Goal: Task Accomplishment & Management: Complete application form

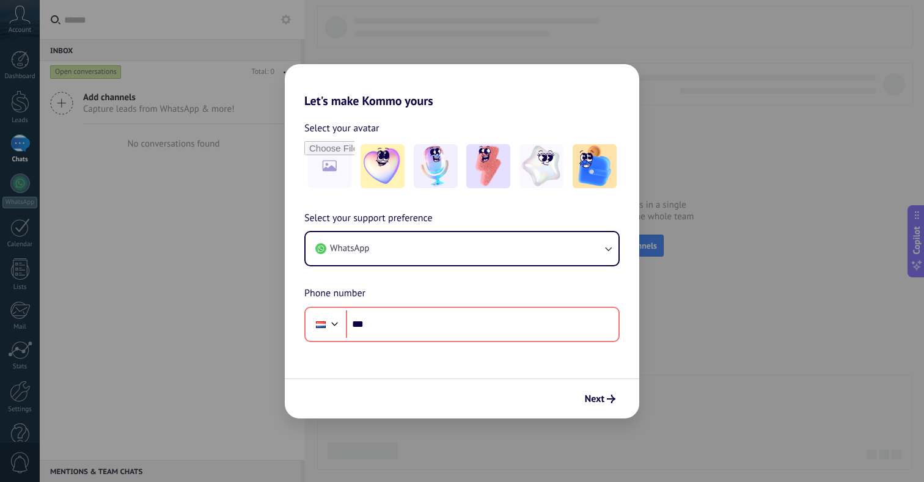
click at [606, 394] on button "Next" at bounding box center [600, 399] width 42 height 21
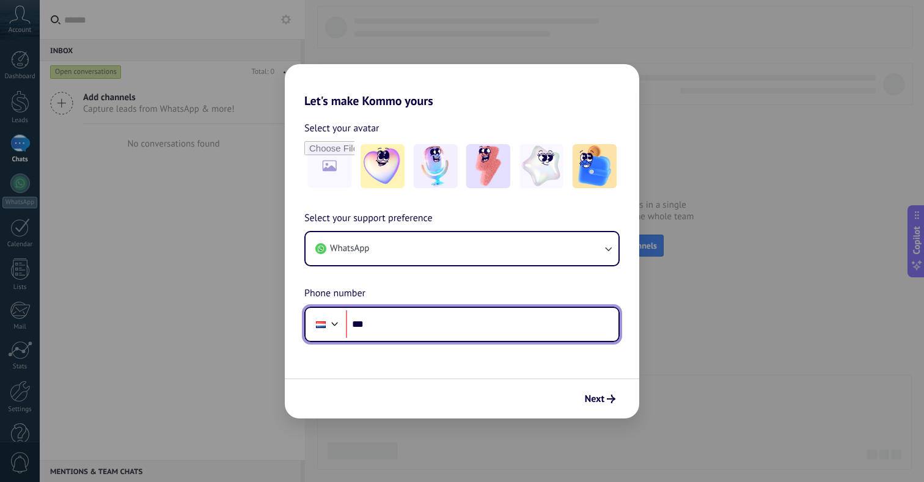
click at [519, 311] on input "***" at bounding box center [482, 325] width 273 height 28
click at [517, 319] on input "***" at bounding box center [482, 325] width 273 height 28
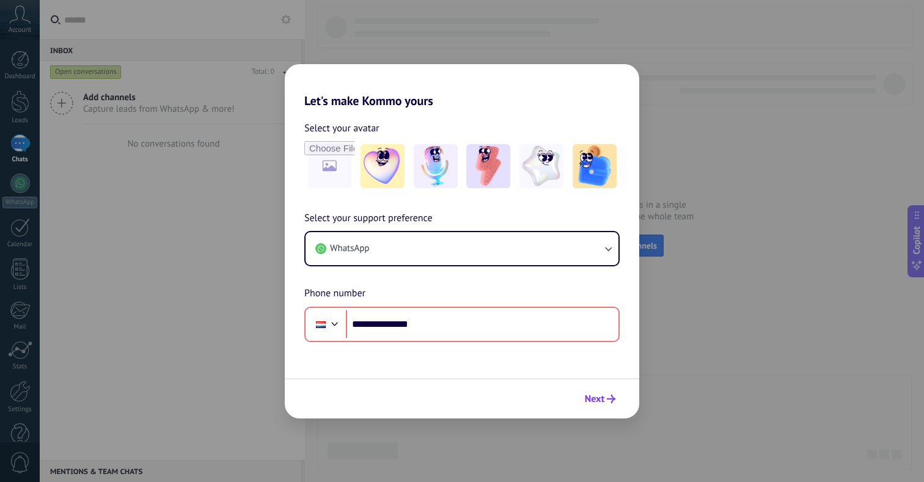
click at [598, 397] on span "Next" at bounding box center [595, 399] width 20 height 9
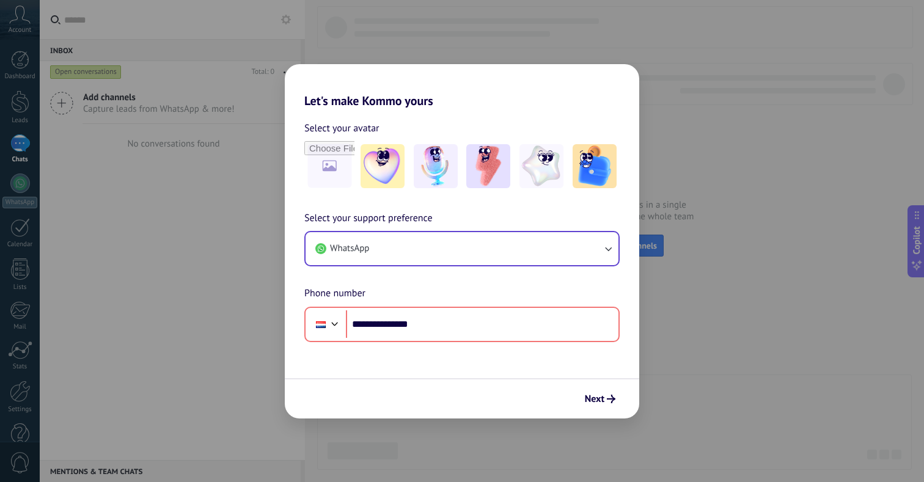
click at [422, 260] on button "WhatsApp" at bounding box center [462, 248] width 313 height 33
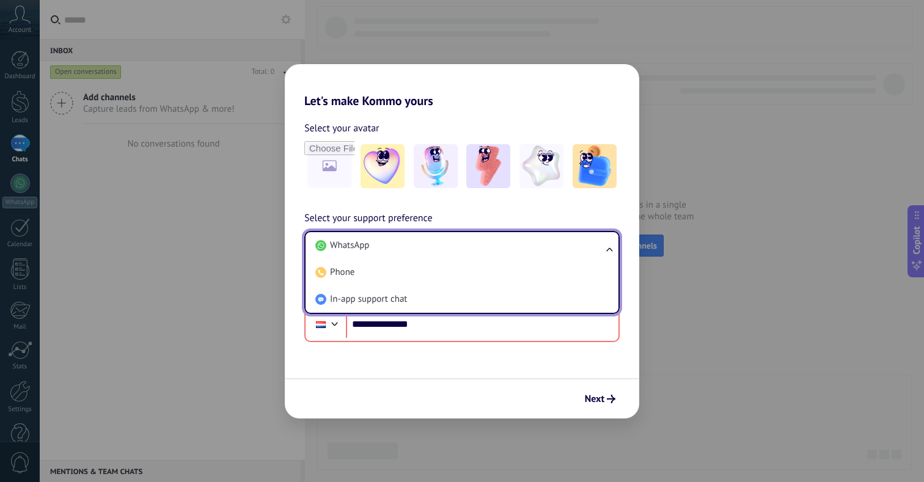
click at [368, 347] on form "**********" at bounding box center [462, 263] width 355 height 311
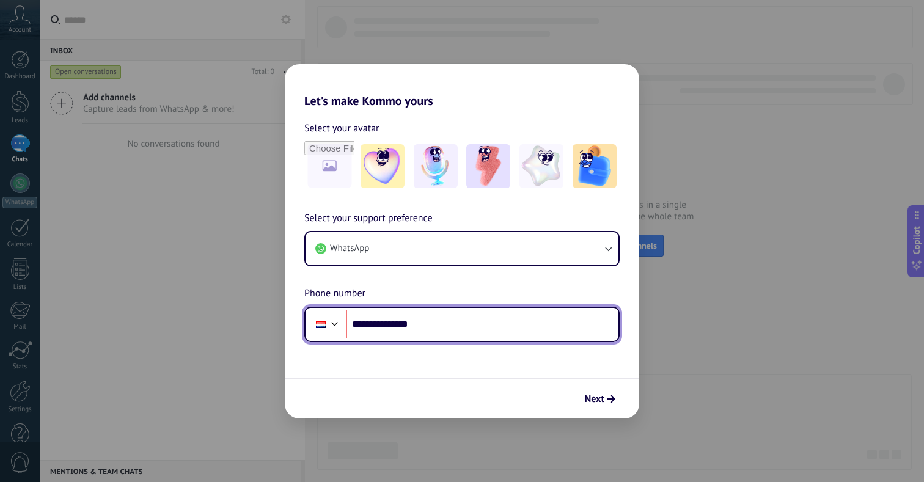
click at [345, 328] on div "**********" at bounding box center [461, 324] width 315 height 35
click at [340, 328] on div at bounding box center [335, 322] width 15 height 15
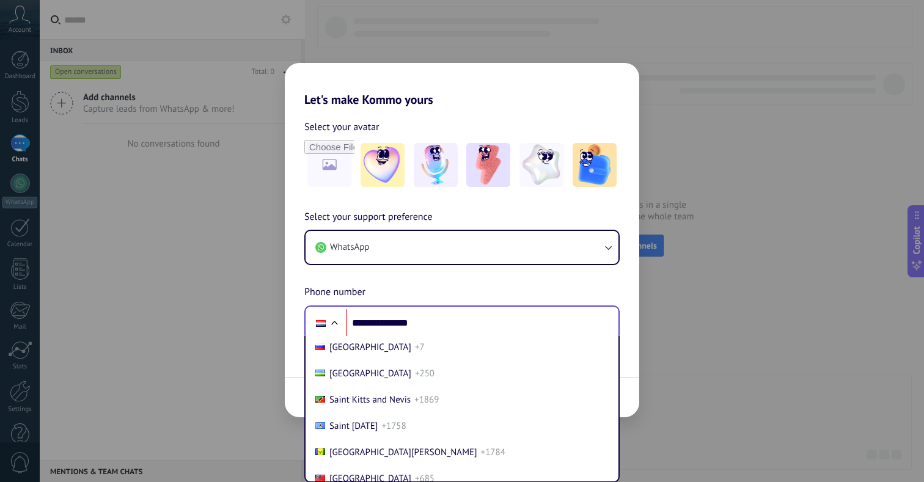
scroll to position [4085, 0]
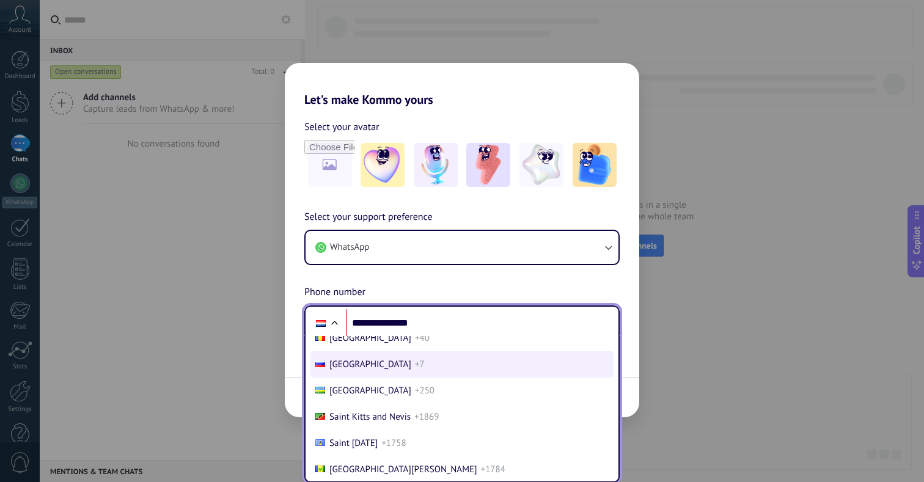
click at [415, 360] on span "+7" at bounding box center [420, 365] width 10 height 12
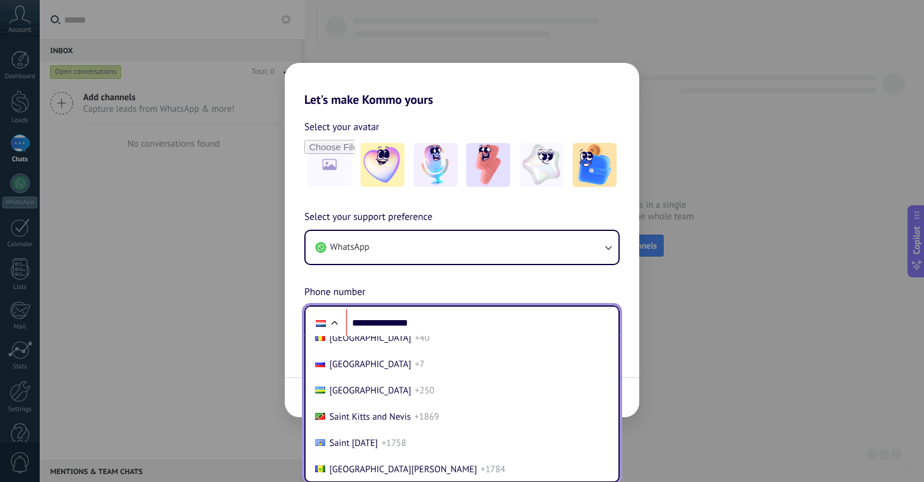
scroll to position [0, 0]
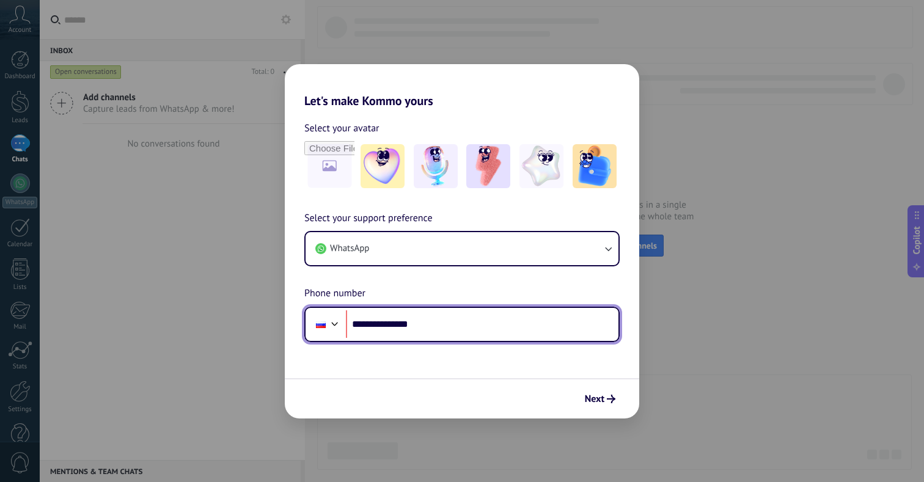
drag, startPoint x: 450, startPoint y: 326, endPoint x: 367, endPoint y: 323, distance: 82.6
click at [367, 323] on input "**********" at bounding box center [482, 325] width 273 height 28
type input "**********"
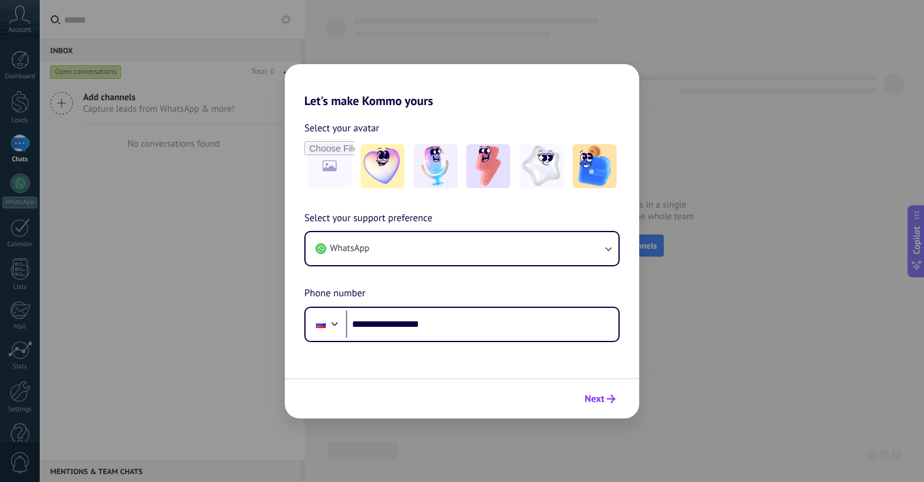
click at [588, 396] on span "Next" at bounding box center [595, 399] width 20 height 9
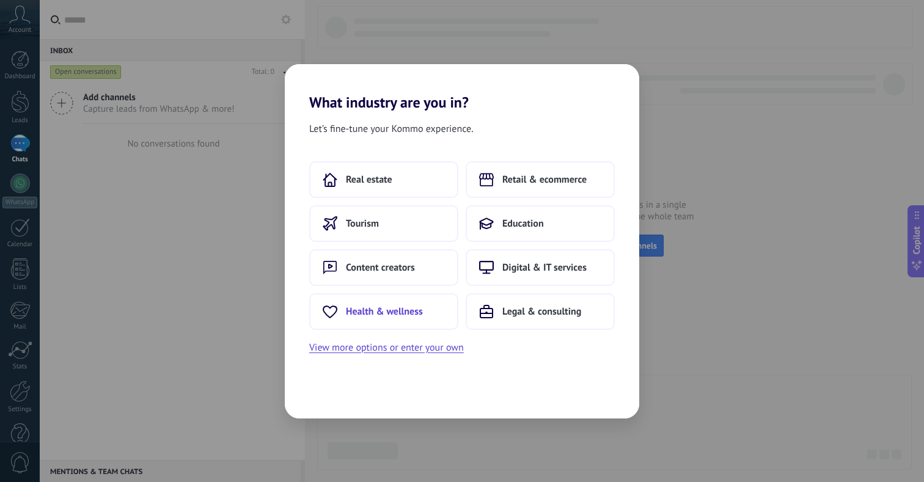
click at [410, 313] on span "Health & wellness" at bounding box center [384, 312] width 77 height 12
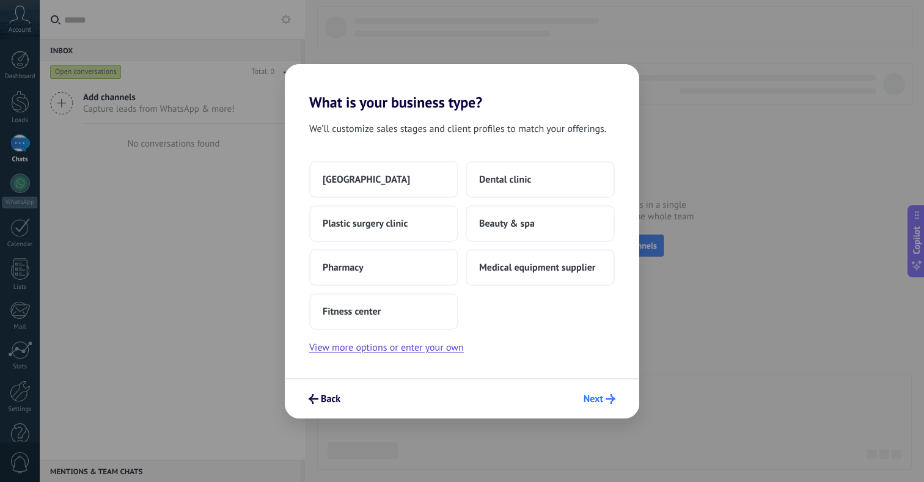
click at [596, 395] on span "Next" at bounding box center [594, 399] width 20 height 9
click at [416, 170] on button "[GEOGRAPHIC_DATA]" at bounding box center [383, 179] width 149 height 37
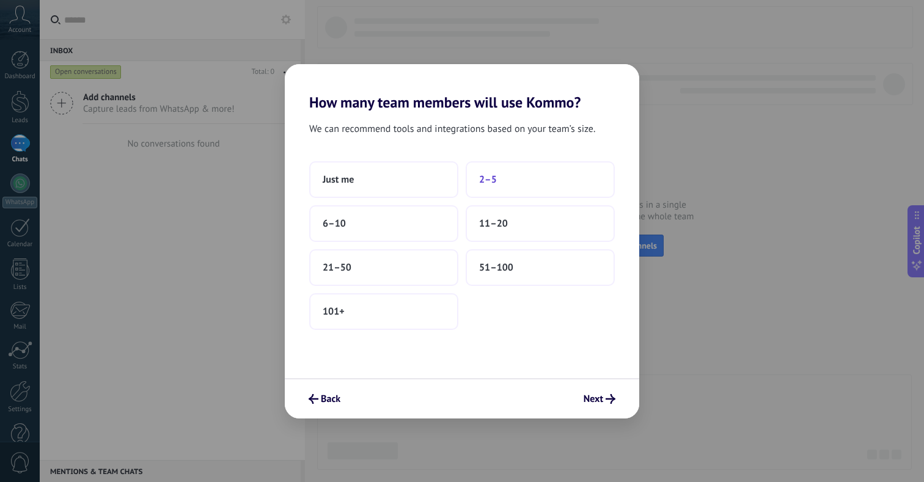
click at [510, 177] on button "2–5" at bounding box center [540, 179] width 149 height 37
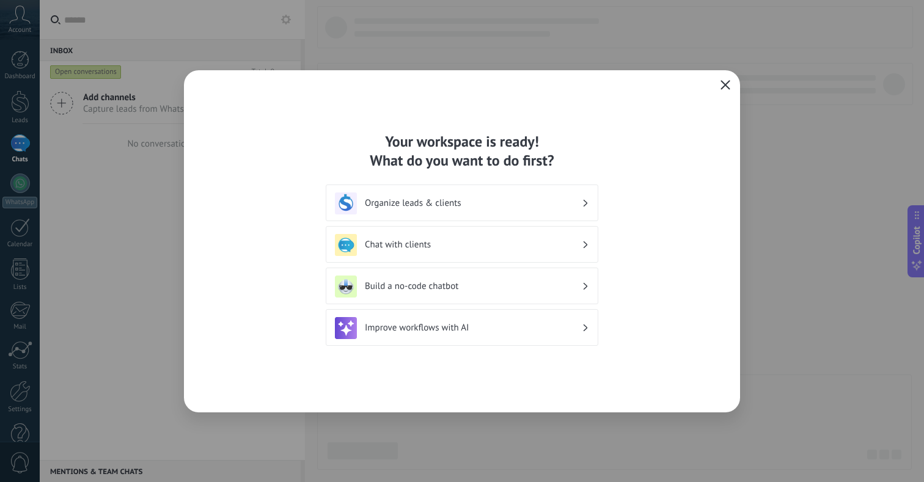
click at [723, 81] on icon "button" at bounding box center [726, 85] width 10 height 10
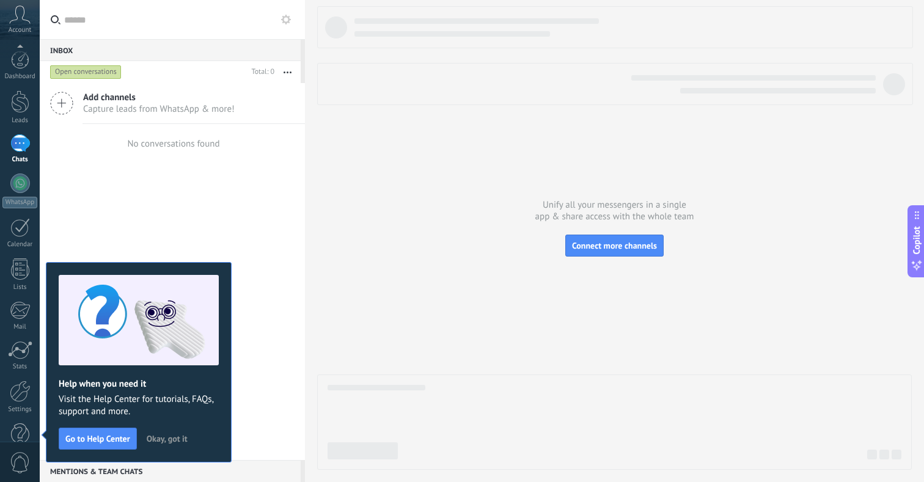
scroll to position [26, 0]
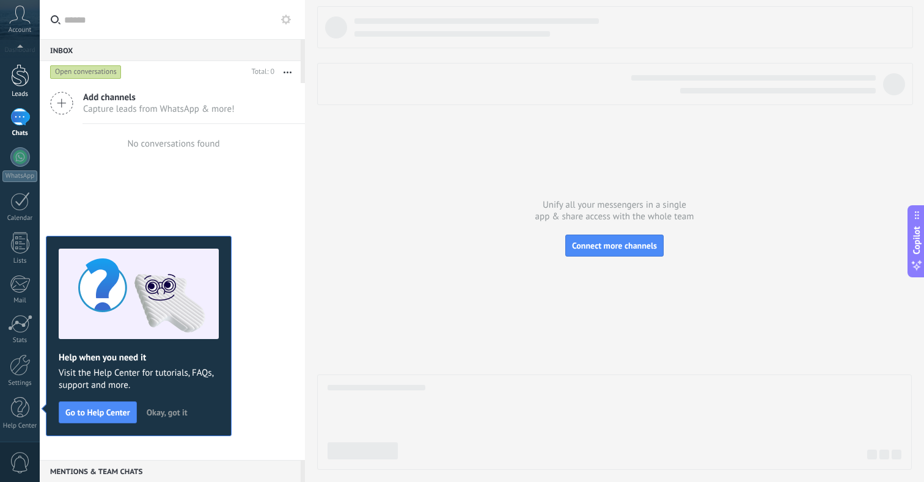
click at [15, 81] on div at bounding box center [20, 75] width 18 height 23
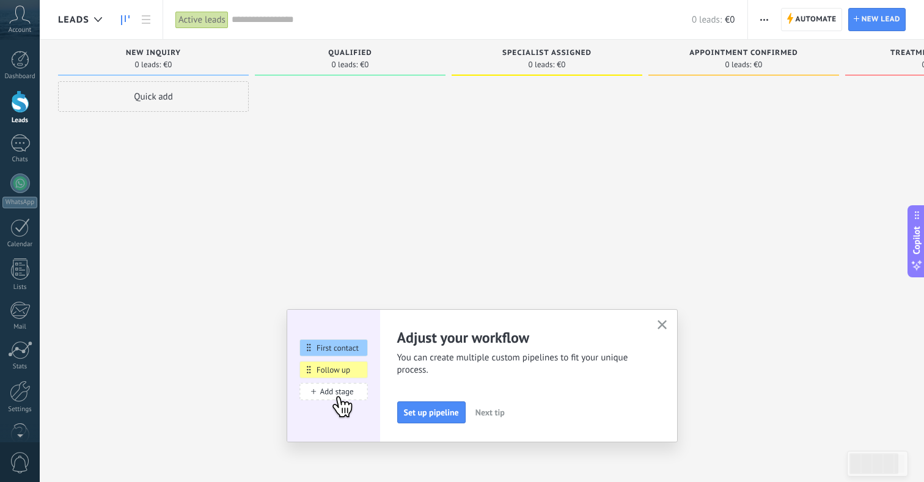
click at [666, 327] on icon "button" at bounding box center [662, 324] width 9 height 9
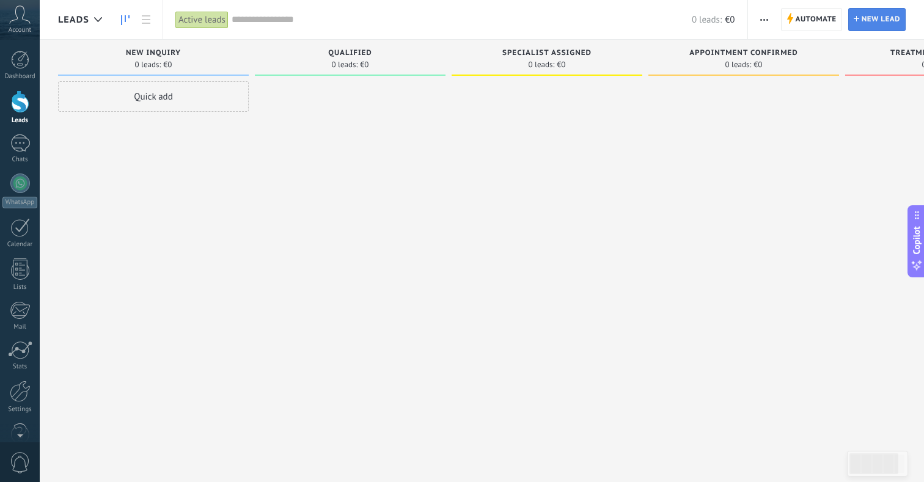
click at [886, 8] on link "Lead New lead" at bounding box center [876, 19] width 57 height 23
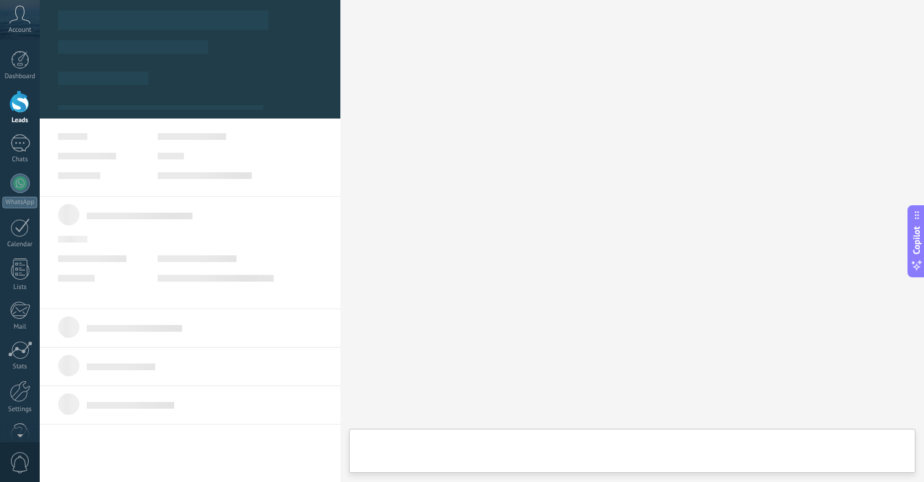
click at [880, 16] on body ".abccls-1,.abccls-2{fill-rule:evenodd}.abccls-2{fill:#fff} .abfcls-1{fill:none}…" at bounding box center [462, 241] width 924 height 482
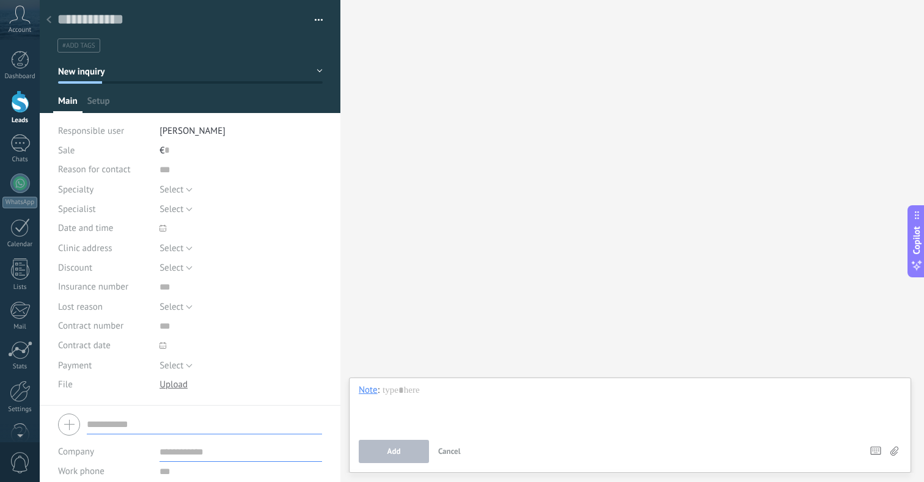
click at [46, 21] on div at bounding box center [48, 21] width 17 height 24
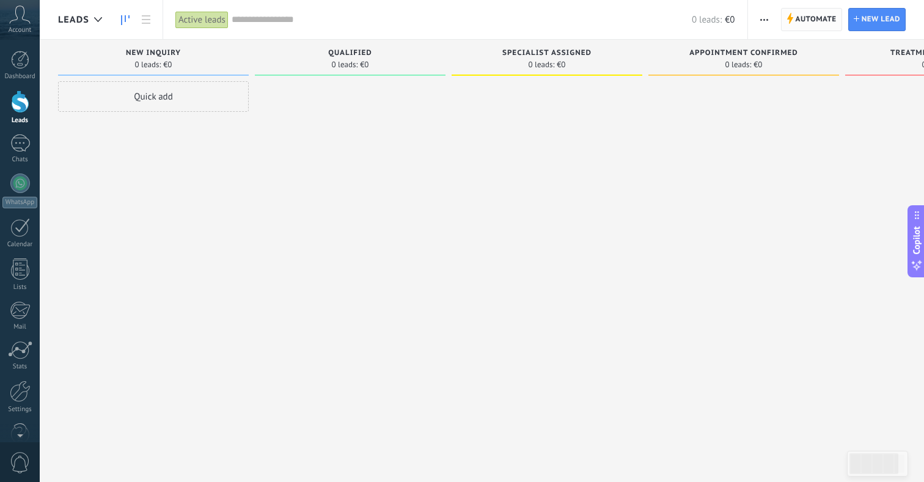
click at [813, 23] on span "Automate" at bounding box center [816, 20] width 41 height 22
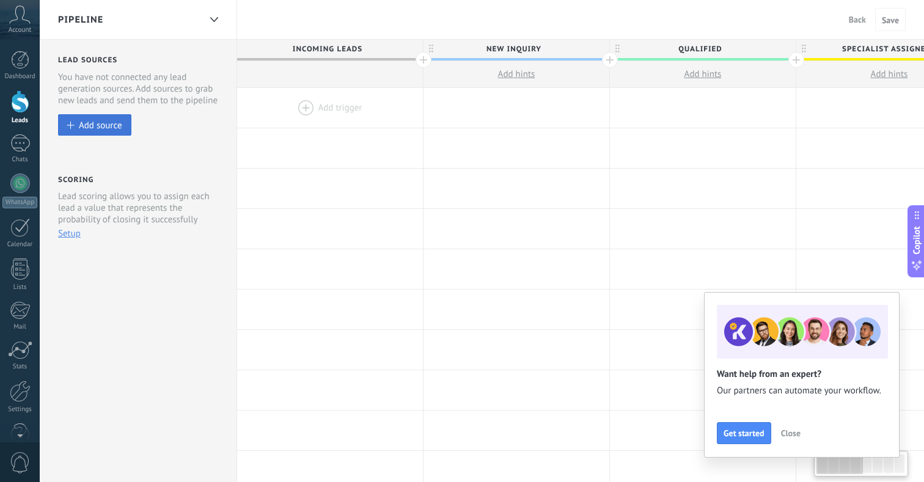
click at [94, 128] on div "Add source" at bounding box center [100, 125] width 43 height 10
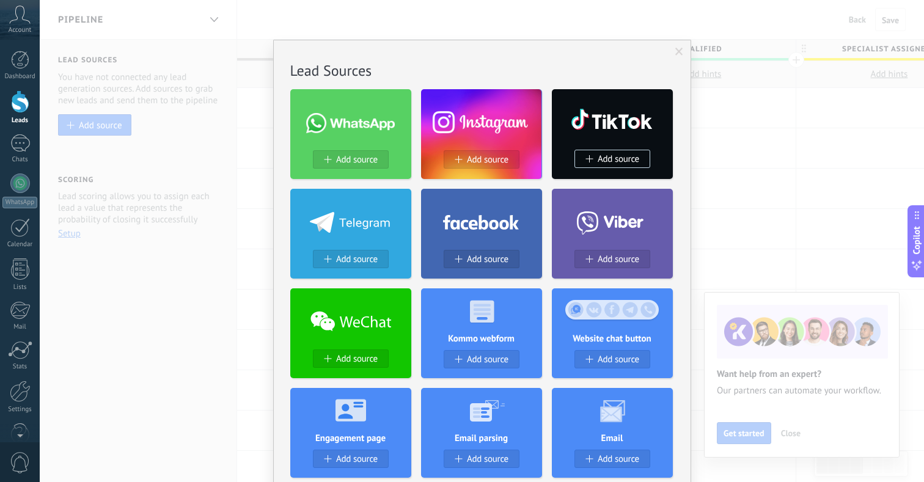
scroll to position [32, 0]
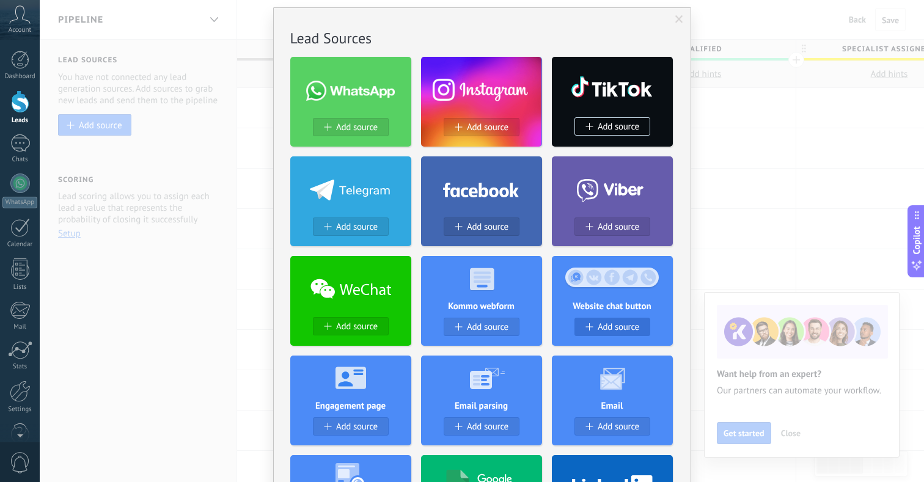
click at [616, 323] on span "Add source" at bounding box center [619, 327] width 42 height 10
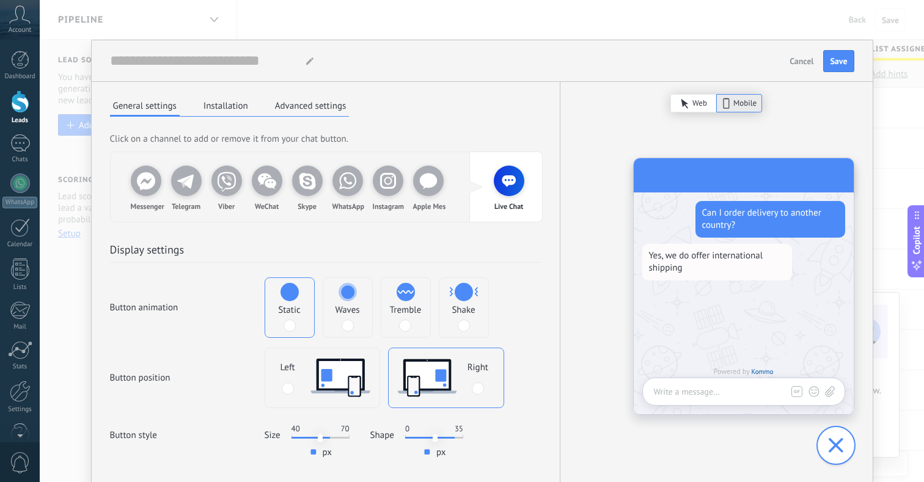
scroll to position [0, 0]
